Goal: Task Accomplishment & Management: Manage account settings

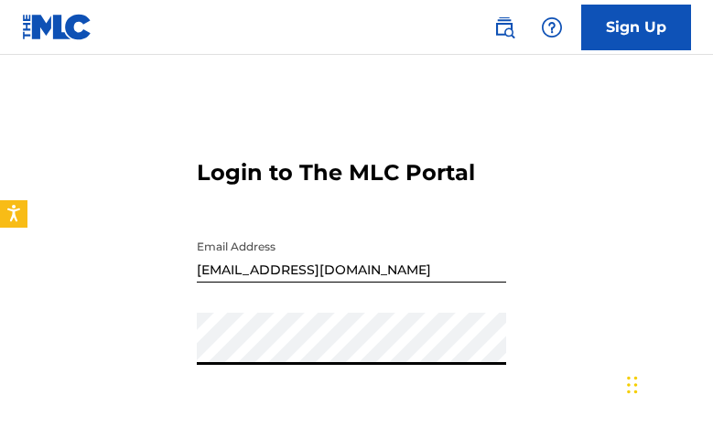
click at [622, 38] on link "Sign Up" at bounding box center [636, 28] width 110 height 46
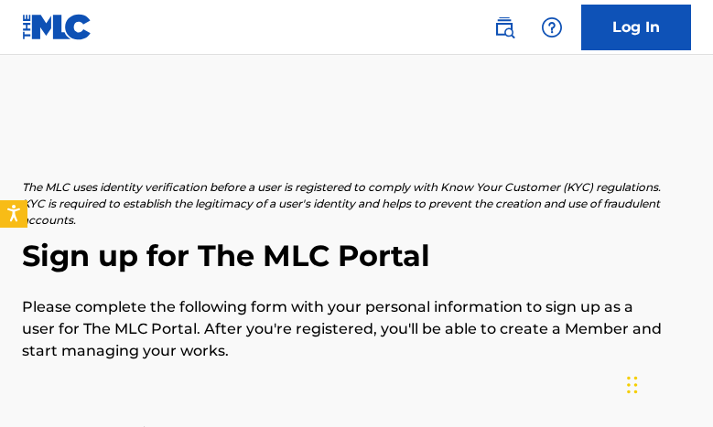
click at [615, 25] on link "Log In" at bounding box center [636, 28] width 110 height 46
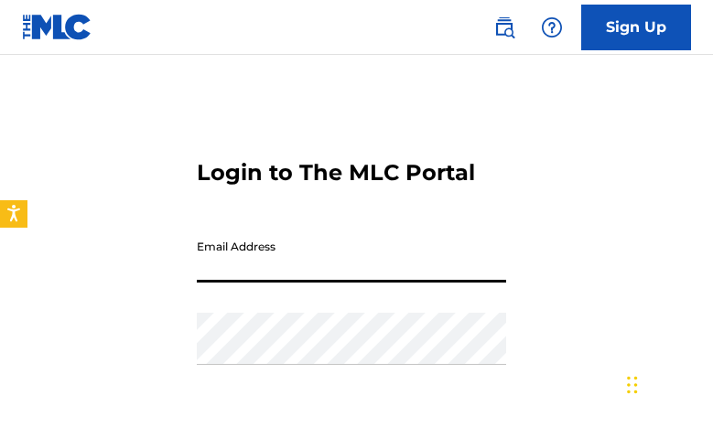
click at [378, 272] on input "Email Address" at bounding box center [351, 257] width 309 height 52
type input "Skysoundmusicllc@gmail.com"
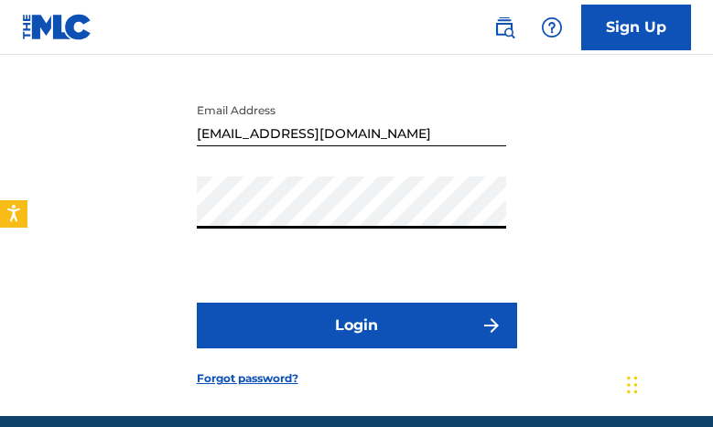
scroll to position [142, 0]
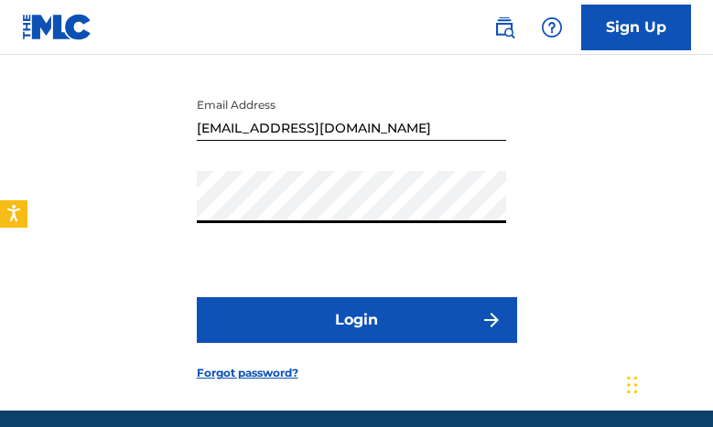
click at [437, 333] on button "Login" at bounding box center [357, 320] width 320 height 46
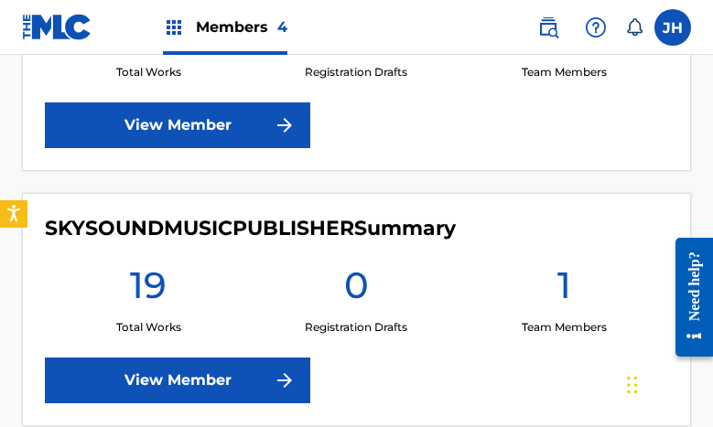
scroll to position [1193, 0]
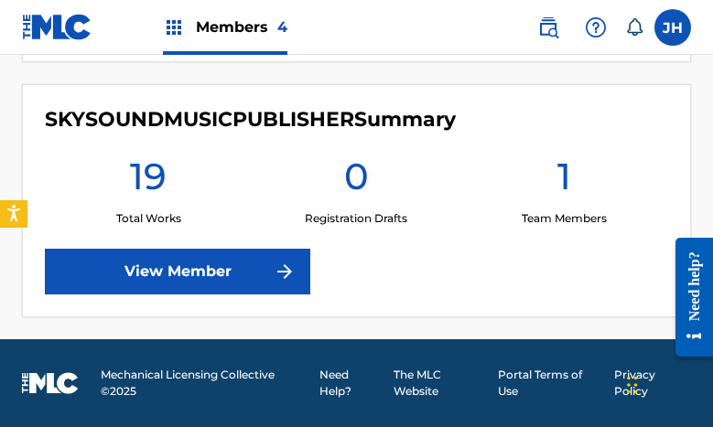
click at [270, 285] on link "View Member" at bounding box center [177, 272] width 265 height 46
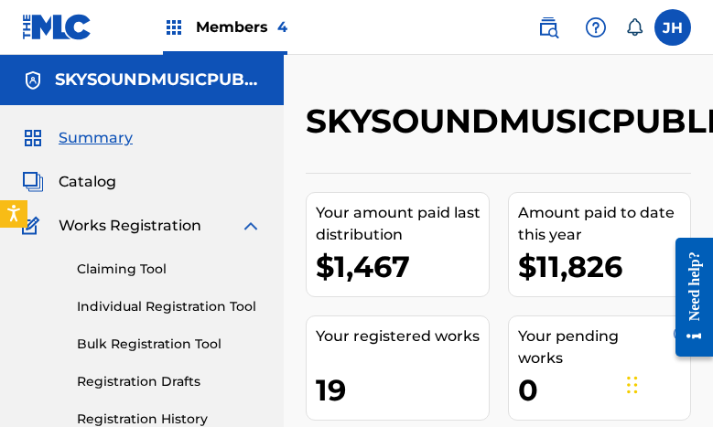
click at [92, 176] on span "Catalog" at bounding box center [88, 182] width 58 height 22
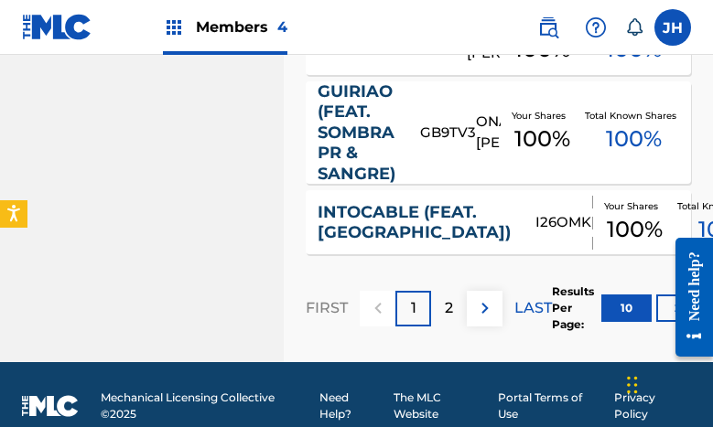
scroll to position [1110, 0]
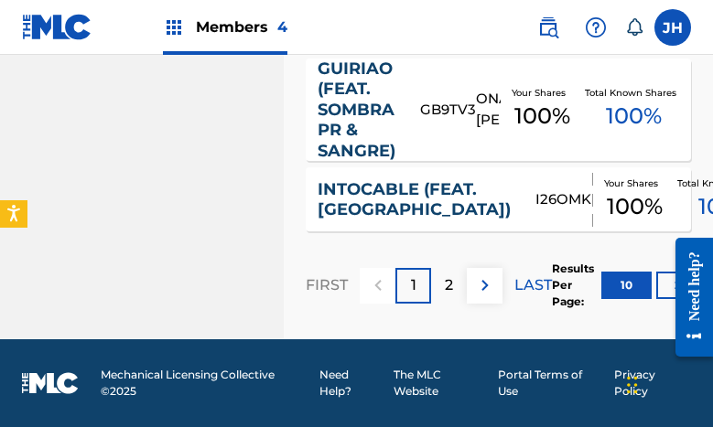
click at [668, 284] on div at bounding box center [687, 296] width 51 height 147
click at [664, 286] on div at bounding box center [687, 296] width 51 height 147
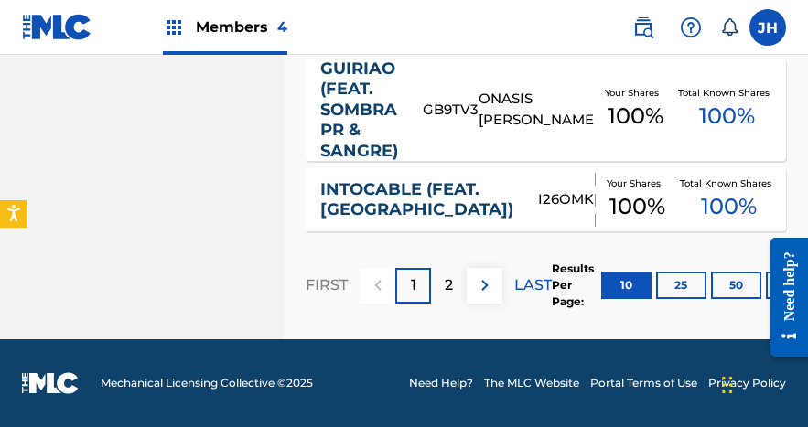
click at [693, 278] on button "25" at bounding box center [681, 285] width 50 height 27
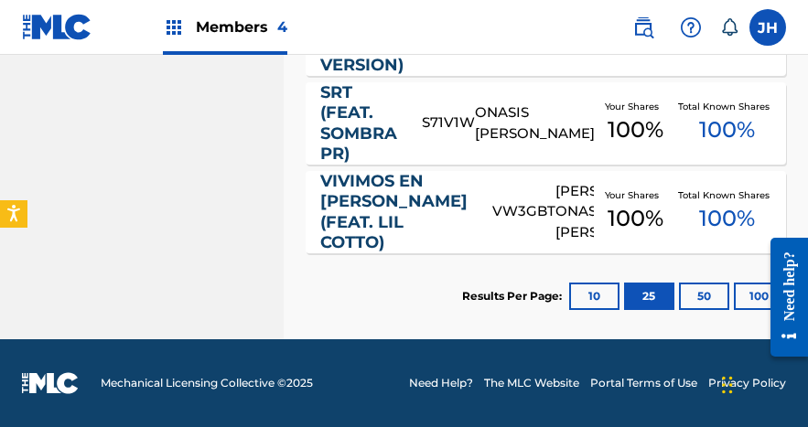
scroll to position [1819, 0]
click at [698, 286] on button "50" at bounding box center [704, 296] width 50 height 27
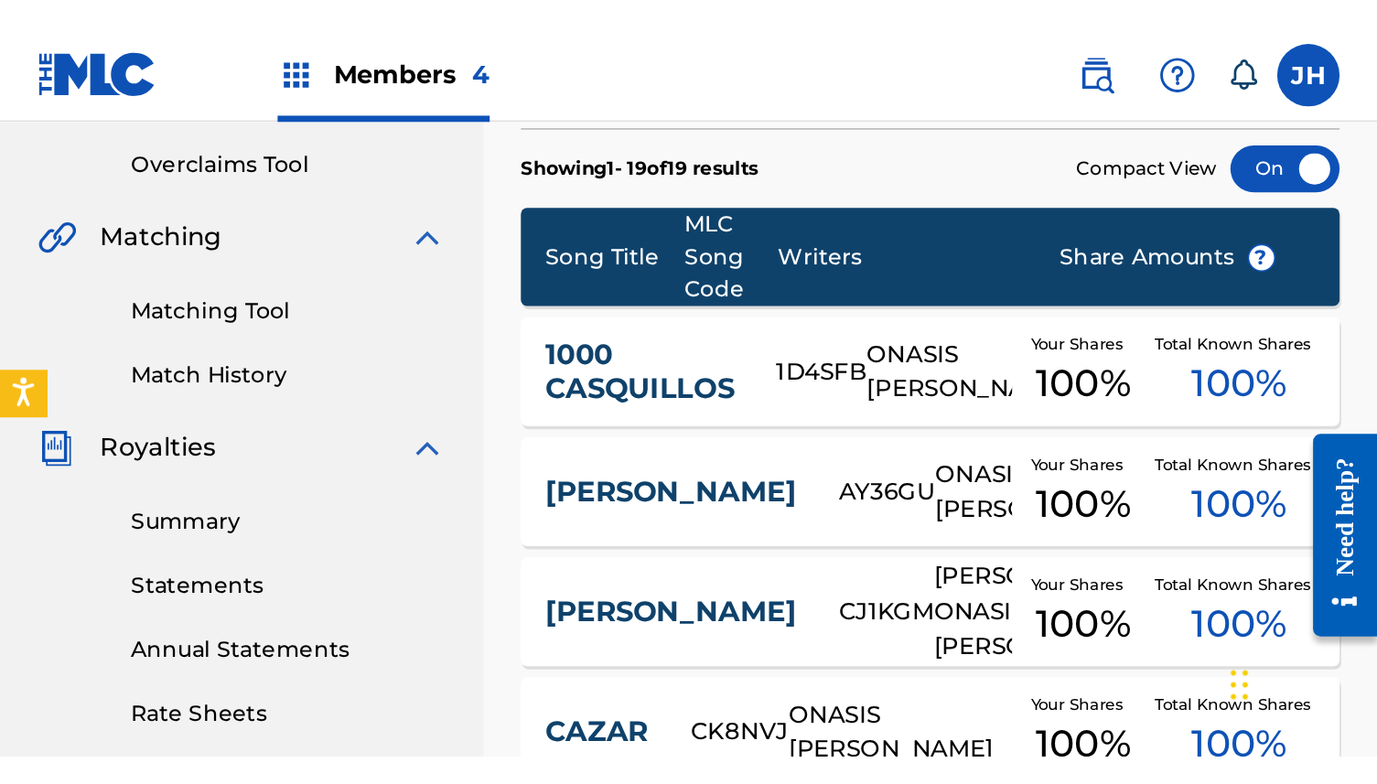
scroll to position [0, 0]
